Goal: Navigation & Orientation: Find specific page/section

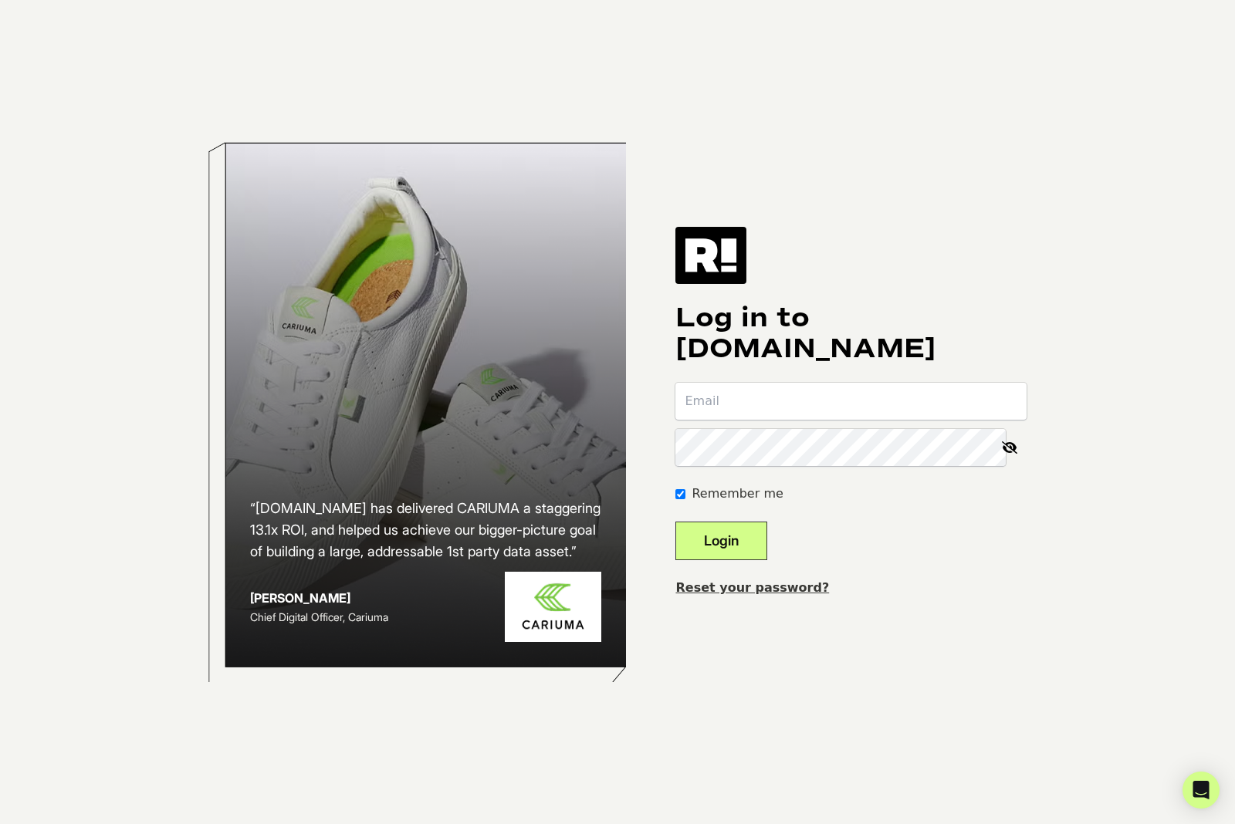
type input "[PERSON_NAME][EMAIL_ADDRESS][DOMAIN_NAME]"
click at [745, 560] on button "Login" at bounding box center [721, 541] width 92 height 39
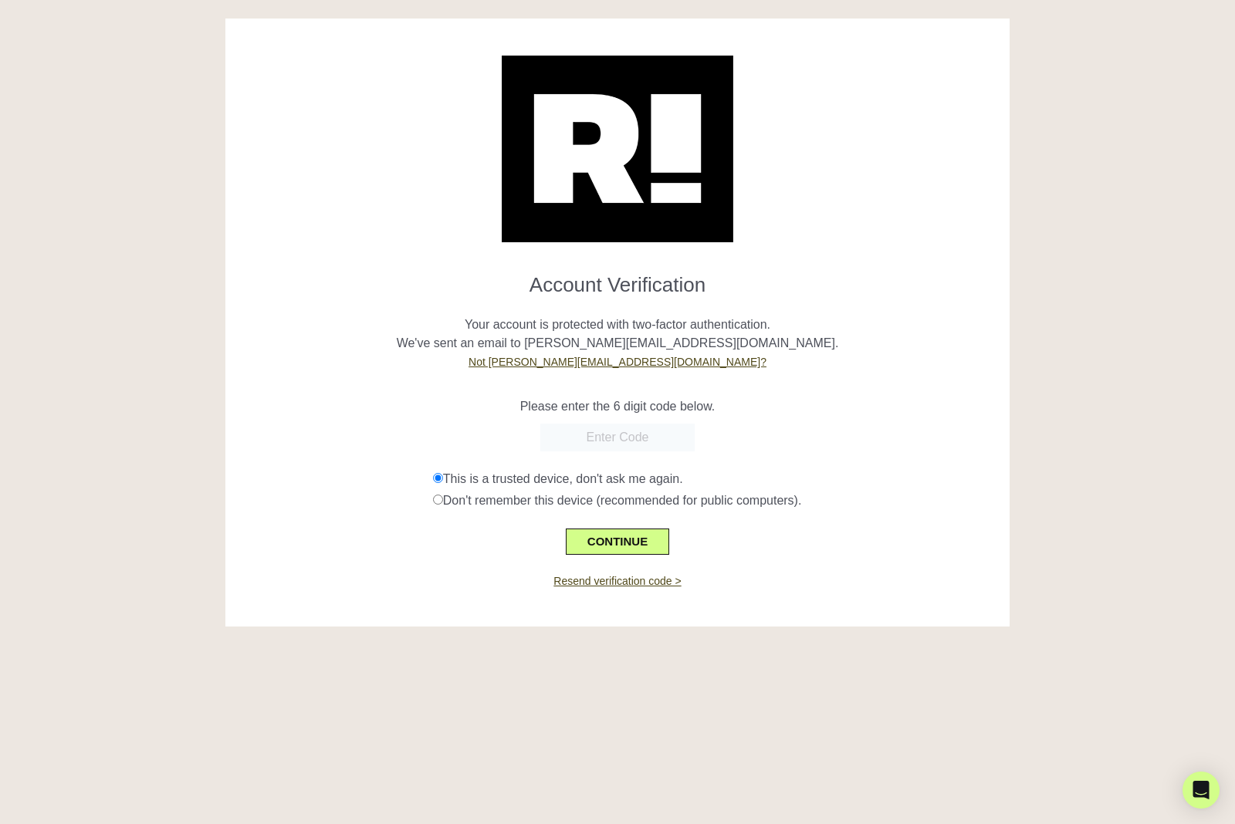
paste input "060037"
type input "060037"
click at [617, 543] on button "CONTINUE" at bounding box center [617, 542] width 103 height 26
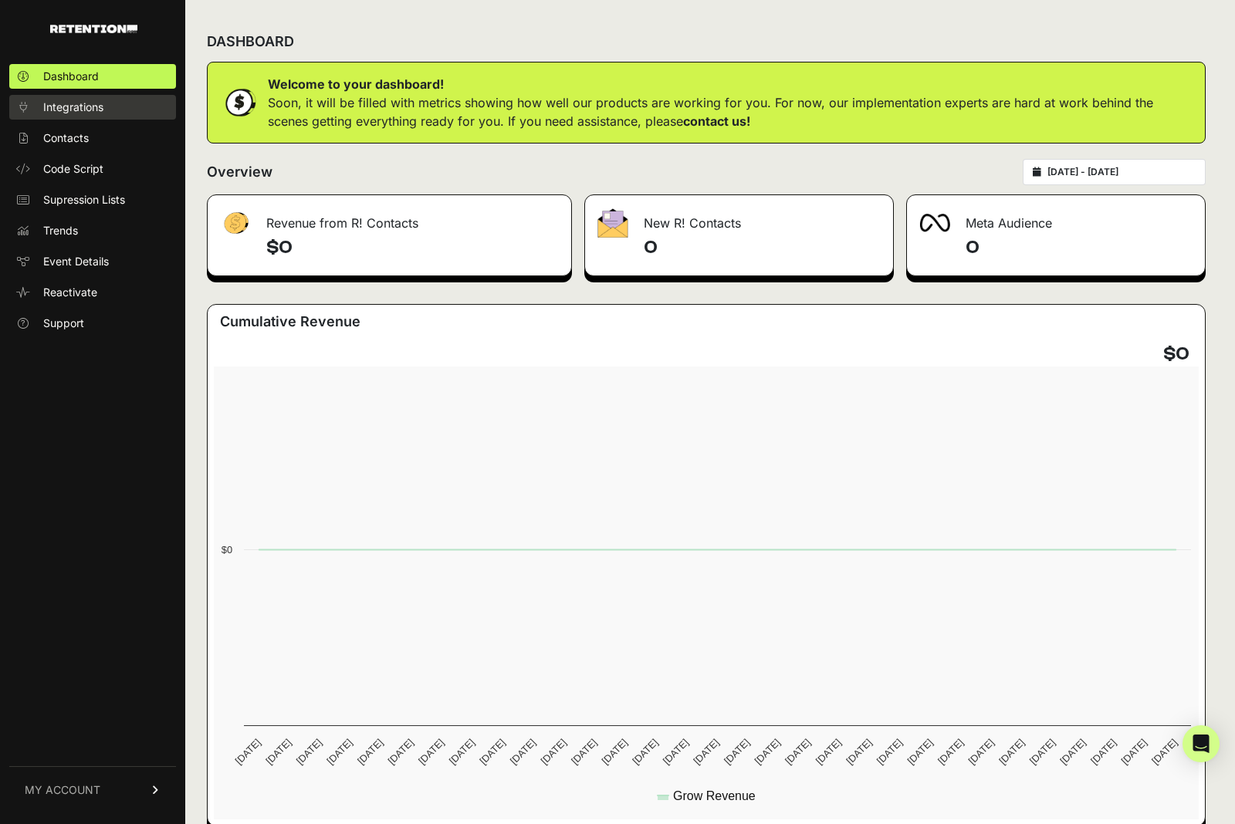
click at [79, 105] on span "Integrations" at bounding box center [73, 107] width 60 height 15
